Goal: Information Seeking & Learning: Find specific fact

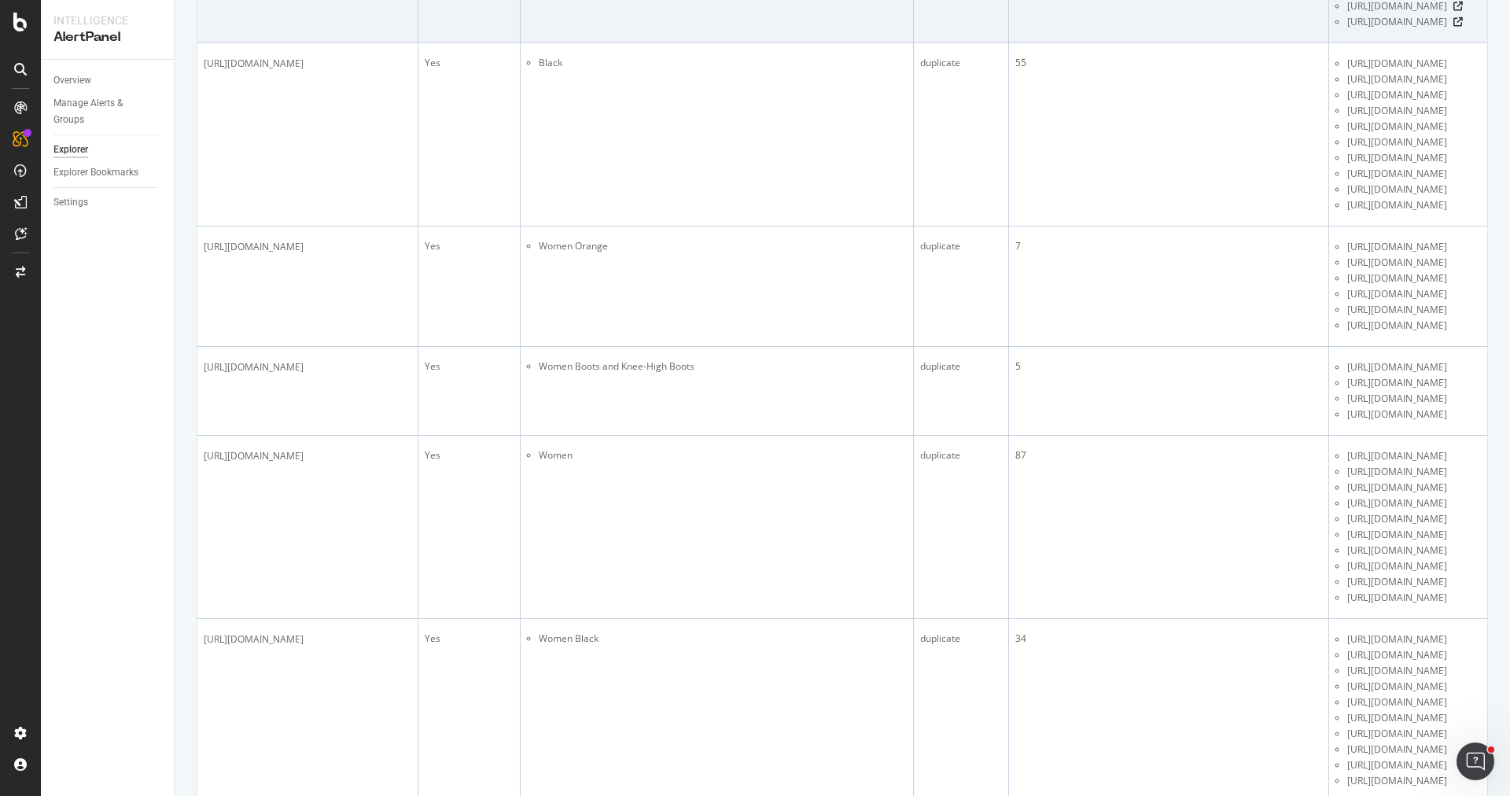
scroll to position [582, 0]
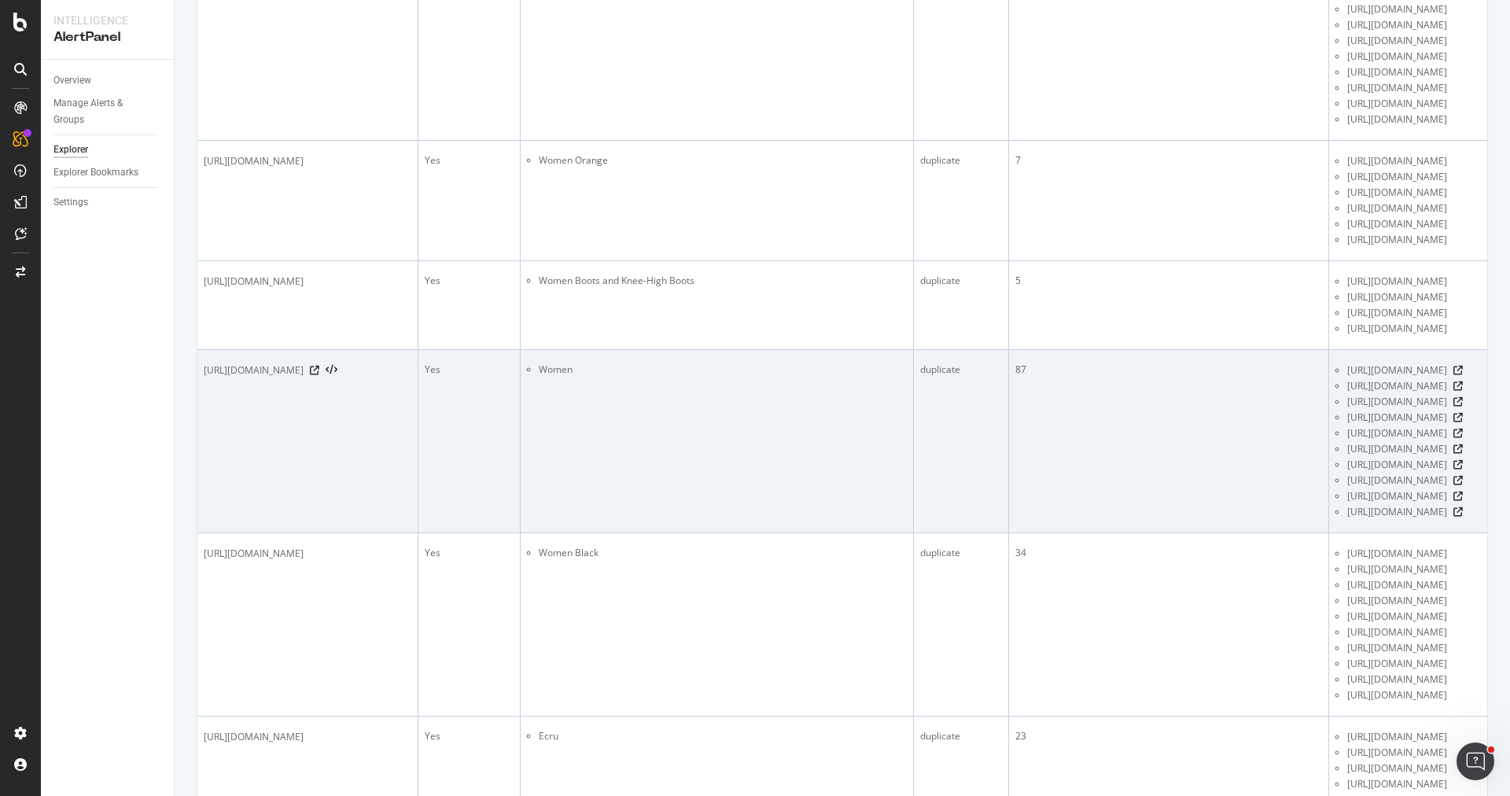
drag, startPoint x: 448, startPoint y: 415, endPoint x: 204, endPoint y: 419, distance: 243.1
click at [204, 378] on div "[URL][DOMAIN_NAME]" at bounding box center [308, 371] width 208 height 16
copy span "[URL][DOMAIN_NAME]"
click at [411, 378] on div "[URL][DOMAIN_NAME]" at bounding box center [308, 371] width 208 height 16
drag, startPoint x: 449, startPoint y: 411, endPoint x: 202, endPoint y: 409, distance: 247.0
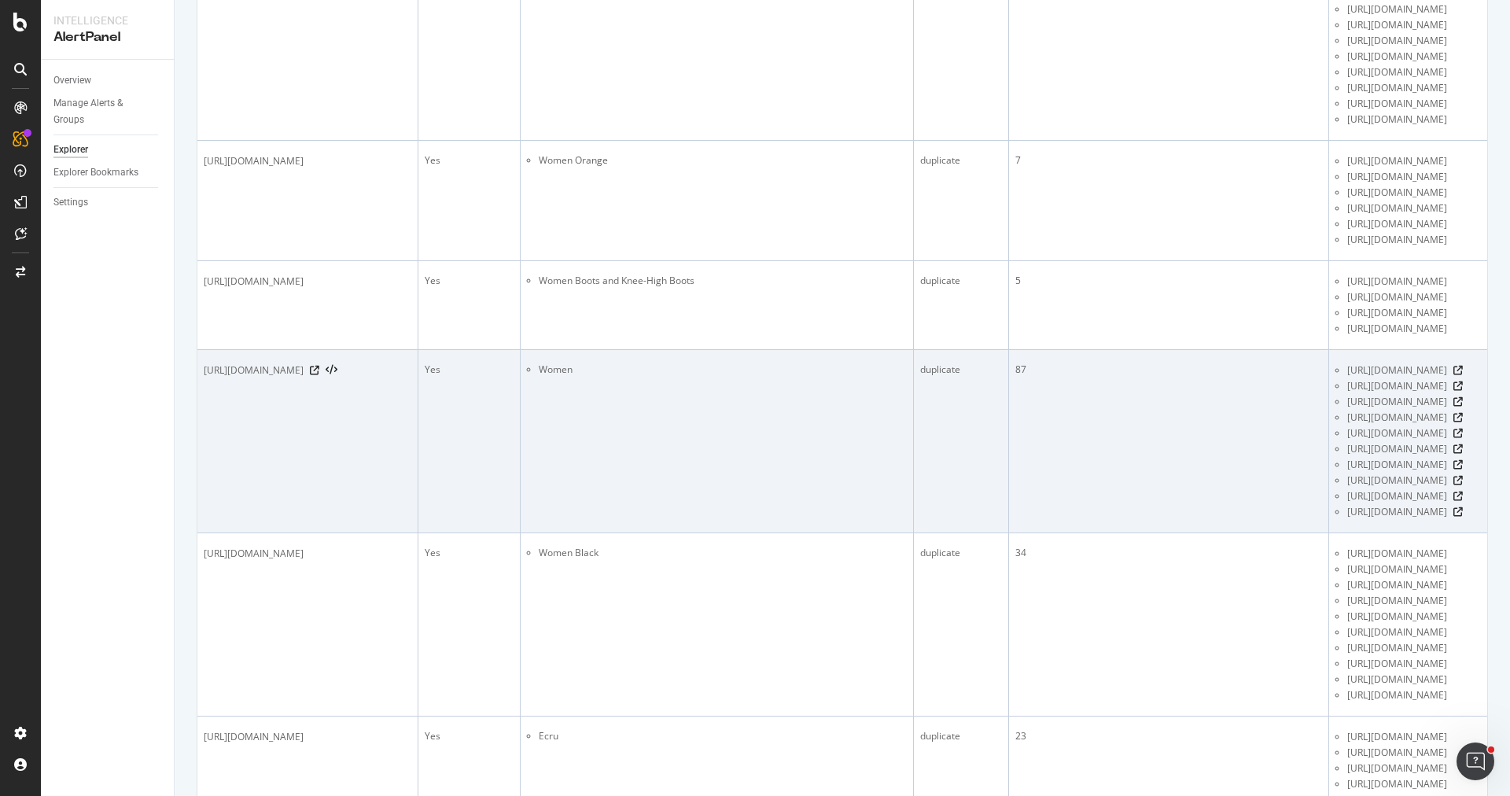
click at [202, 409] on td "[URL][DOMAIN_NAME]" at bounding box center [307, 441] width 221 height 183
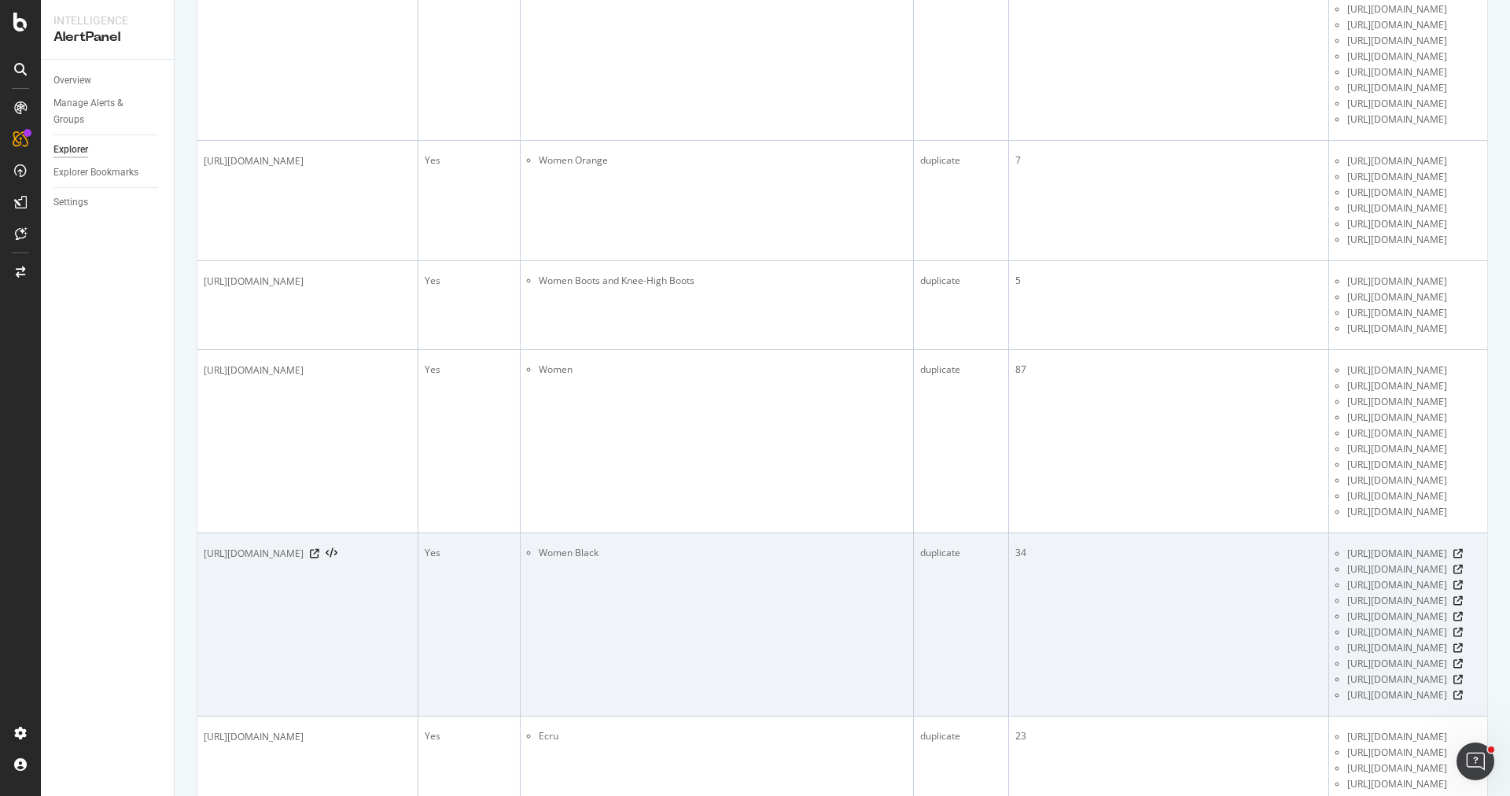
copy span "[URL][DOMAIN_NAME]"
